Goal: Information Seeking & Learning: Learn about a topic

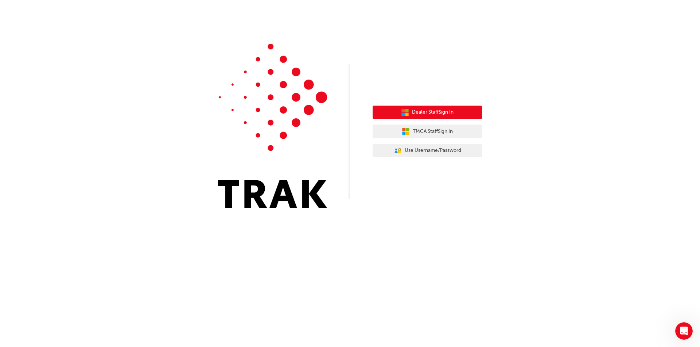
click at [471, 109] on button "Dealer Staff Sign In" at bounding box center [427, 113] width 109 height 14
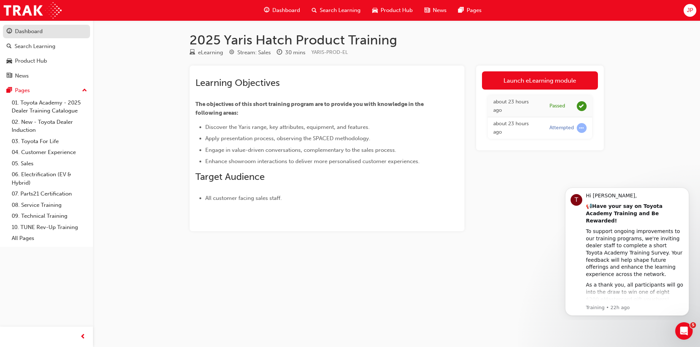
click at [27, 30] on div "Dashboard" at bounding box center [29, 31] width 28 height 8
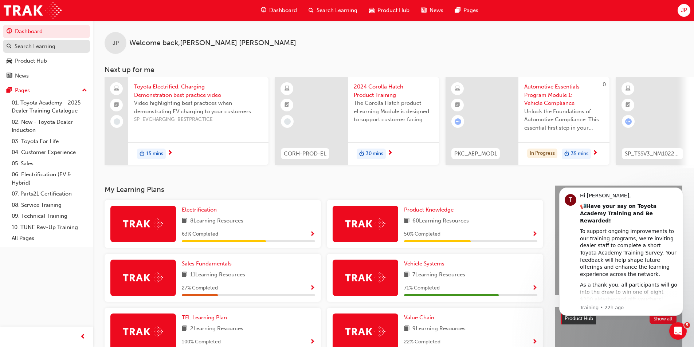
click at [41, 48] on div "Search Learning" at bounding box center [35, 46] width 41 height 8
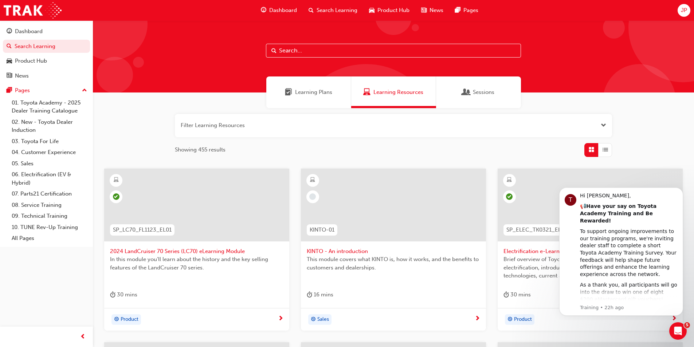
click at [604, 92] on div "Learning Plans Learning Resources Sessions" at bounding box center [394, 93] width 602 height 32
click at [681, 189] on icon "Dismiss notification" at bounding box center [682, 190] width 4 height 4
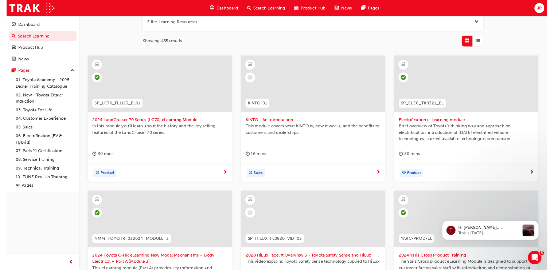
scroll to position [99, 0]
